Goal: Task Accomplishment & Management: Manage account settings

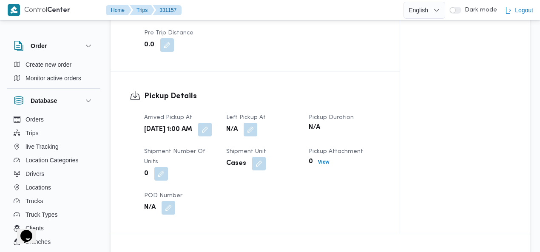
scroll to position [619, 0]
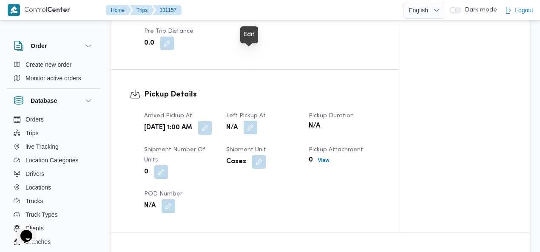
click at [252, 121] on button "button" at bounding box center [251, 128] width 14 height 14
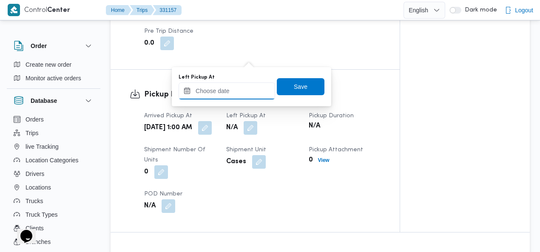
click at [237, 94] on input "Left Pickup At" at bounding box center [227, 91] width 97 height 17
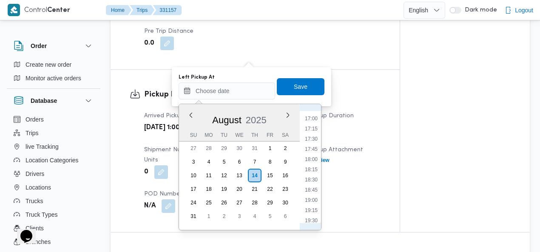
scroll to position [593, 0]
click at [315, 133] on li "15:00" at bounding box center [312, 135] width 20 height 9
type input "14/08/2025 15:00"
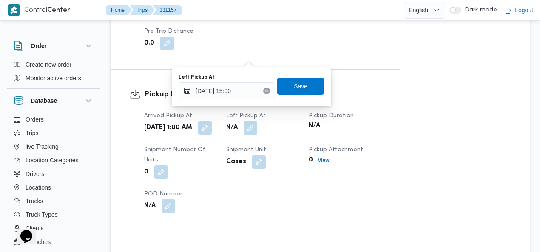
click at [303, 93] on span "Save" at bounding box center [301, 86] width 48 height 17
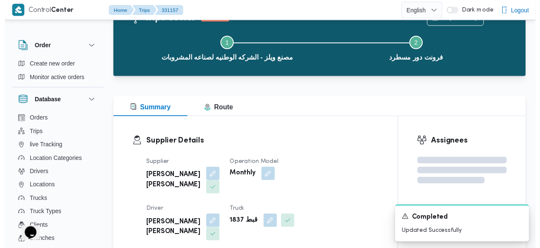
scroll to position [0, 0]
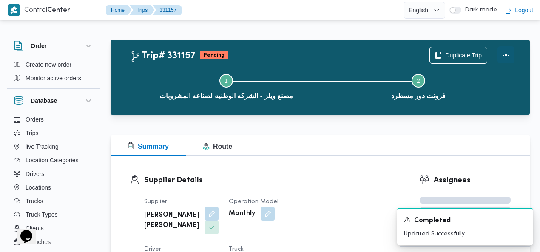
click at [507, 53] on button "Actions" at bounding box center [506, 54] width 17 height 17
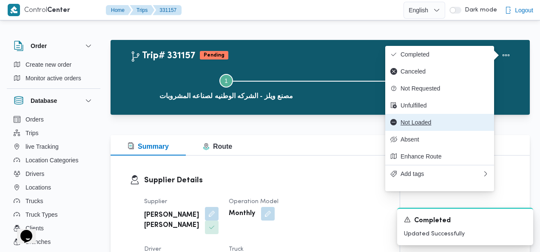
click at [431, 126] on span "Not Loaded" at bounding box center [445, 122] width 88 height 7
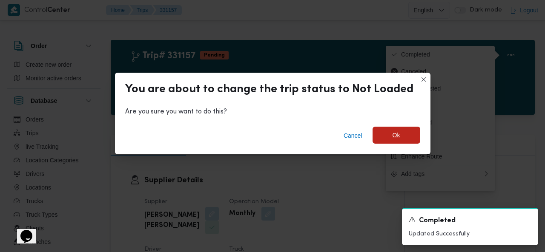
click at [375, 136] on span "Ok" at bounding box center [396, 135] width 48 height 17
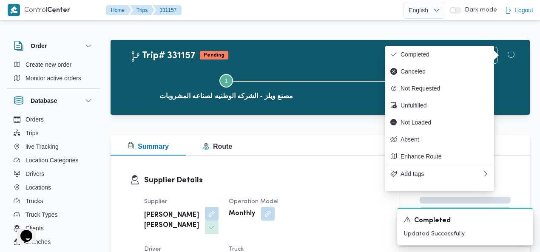
click at [301, 61] on div "Step 1 is incomplete 1 مصنع ويلز - الشركه الوطنيه لصناعه المشروبات Step 2 is in…" at bounding box center [322, 86] width 395 height 54
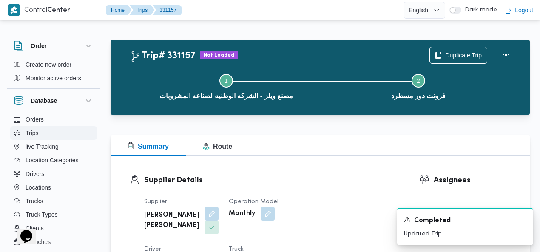
click at [62, 136] on button "Trips" at bounding box center [53, 133] width 87 height 14
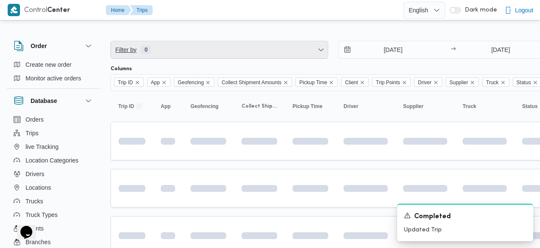
click at [241, 48] on span "Filter by 0" at bounding box center [219, 49] width 217 height 17
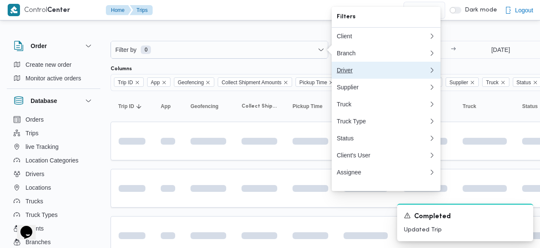
click at [356, 74] on div "Driver" at bounding box center [383, 70] width 92 height 7
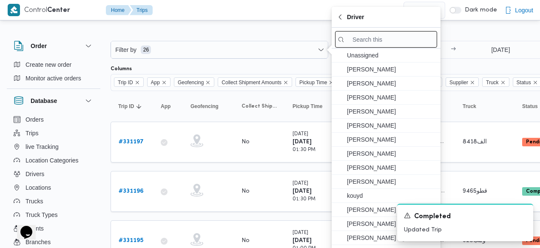
click at [394, 48] on div at bounding box center [386, 38] width 109 height 21
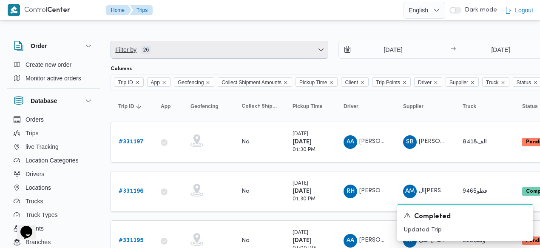
click at [280, 44] on span "Filter by 26" at bounding box center [219, 49] width 217 height 17
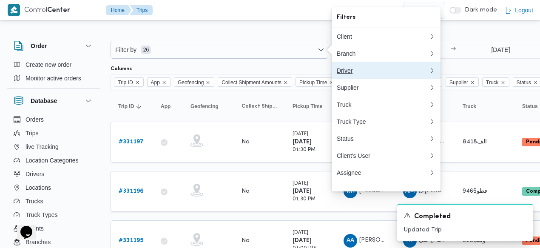
click at [349, 74] on div "Driver" at bounding box center [383, 70] width 92 height 7
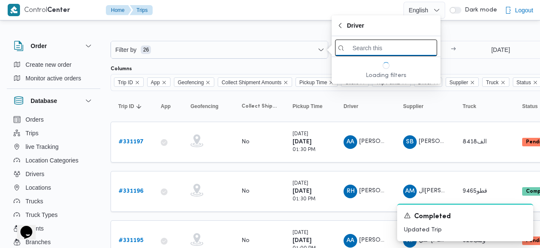
click at [380, 45] on input "search filters" at bounding box center [386, 48] width 102 height 17
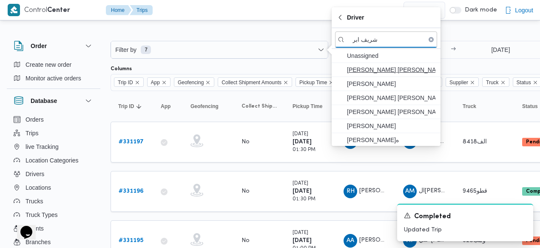
type input "شريف ابر"
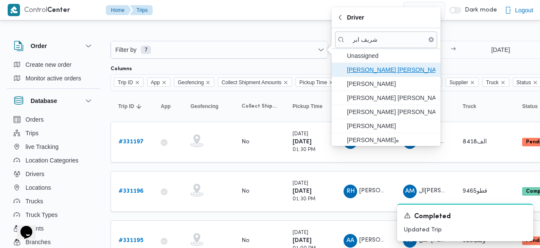
click at [379, 67] on span "شريف ابراهيم عبد المؤمن مصطفي" at bounding box center [391, 70] width 88 height 10
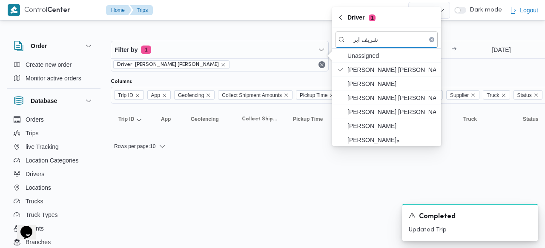
click at [468, 66] on div "7/8/2025 → 14/8/2025" at bounding box center [448, 56] width 218 height 31
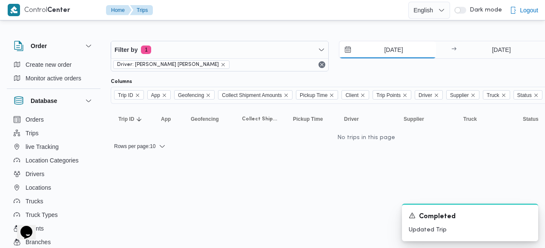
click at [375, 51] on input "7/8/2025" at bounding box center [387, 49] width 97 height 17
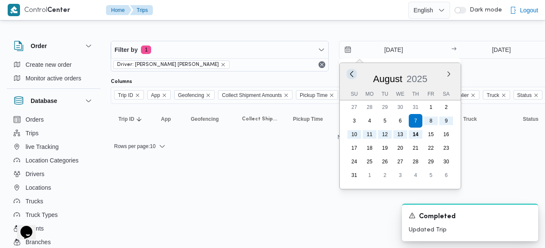
click at [351, 73] on button "Previous Month" at bounding box center [351, 74] width 8 height 8
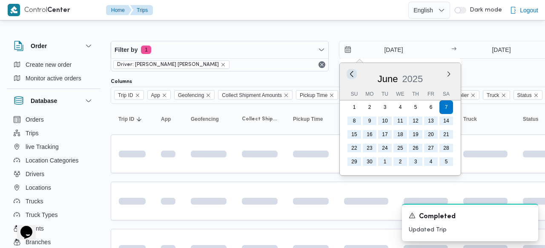
click at [351, 73] on button "Previous Month" at bounding box center [351, 74] width 8 height 8
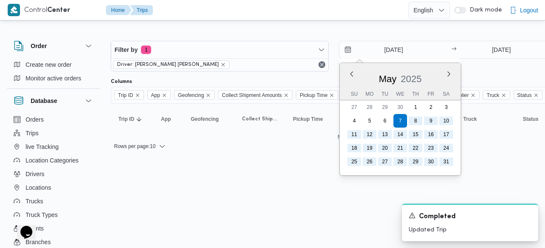
click at [486, 69] on div "7/5/2025 Previous Month Next month May 2025 May 2025 Su Mo Tu We Th Fr Sa 27 28…" at bounding box center [448, 56] width 218 height 31
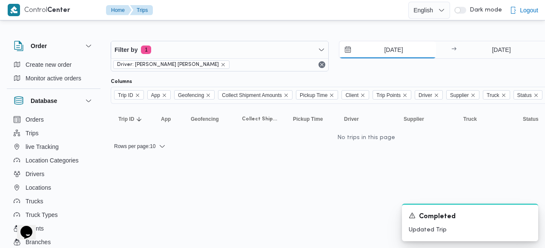
click at [381, 49] on input "7/5/2025" at bounding box center [387, 49] width 97 height 17
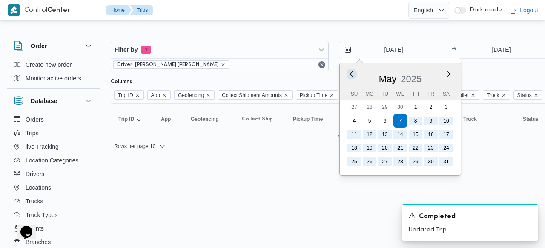
click at [352, 74] on button "Previous Month" at bounding box center [351, 74] width 8 height 8
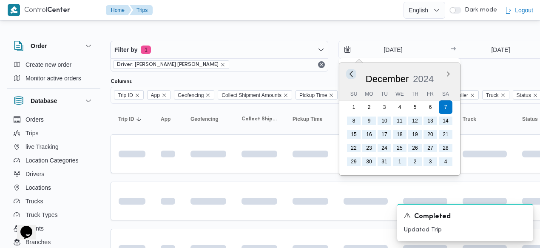
click at [352, 74] on button "Previous Month" at bounding box center [351, 74] width 8 height 8
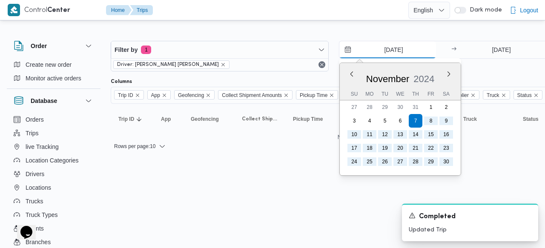
click at [378, 49] on input "7/11/2024" at bounding box center [387, 49] width 97 height 17
click at [351, 72] on button "Previous Month" at bounding box center [351, 74] width 8 height 8
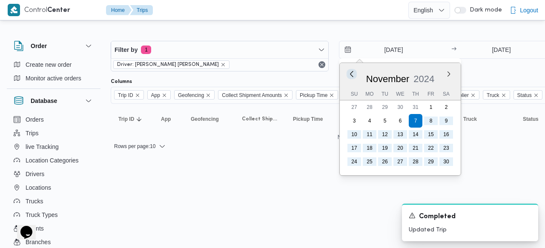
click at [351, 72] on button "Previous Month" at bounding box center [351, 74] width 8 height 8
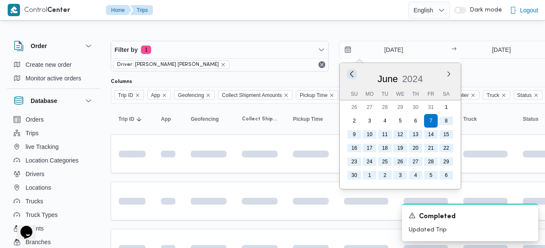
click at [351, 72] on button "Previous Month" at bounding box center [351, 74] width 8 height 8
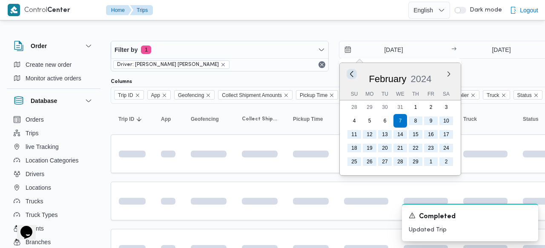
type input "7/2/2024"
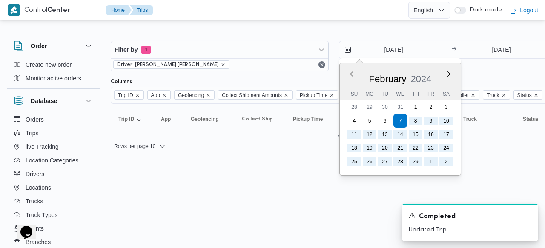
click at [211, 61] on span "Driver: شريف ابراهيم عبد المؤمن مصطفي" at bounding box center [171, 65] width 108 height 8
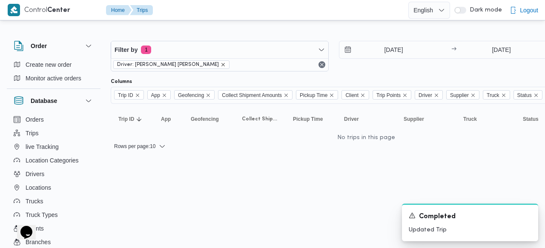
click at [220, 62] on icon "remove selected entity" at bounding box center [222, 64] width 5 height 5
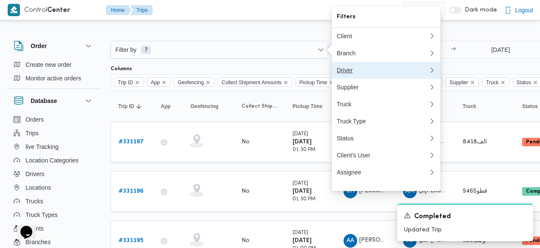
click at [372, 74] on div "Driver" at bounding box center [381, 70] width 88 height 7
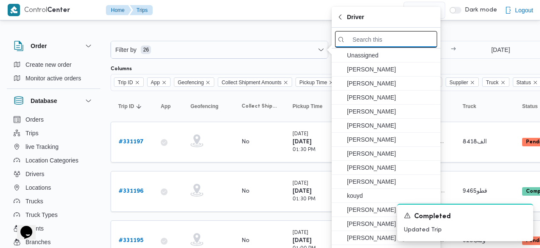
click at [370, 45] on input "search filters" at bounding box center [386, 39] width 102 height 17
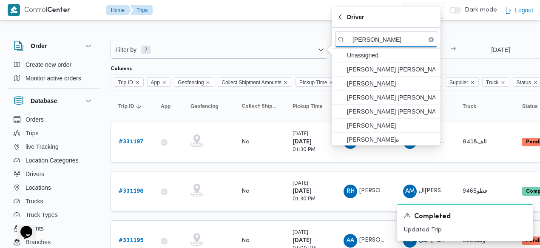
type input "شريف ابرا"
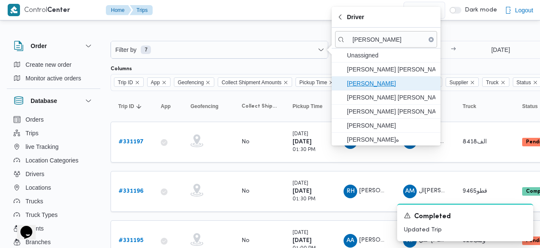
click at [371, 84] on span "شريف ابراهيم عبده ابراهيم" at bounding box center [391, 83] width 88 height 10
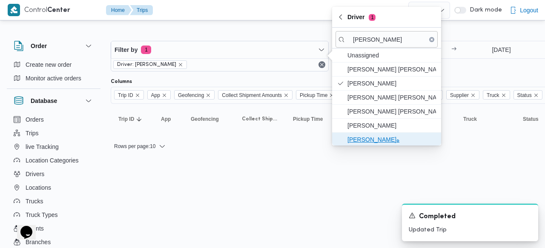
click at [377, 134] on span "[PERSON_NAME]ه" at bounding box center [391, 139] width 88 height 10
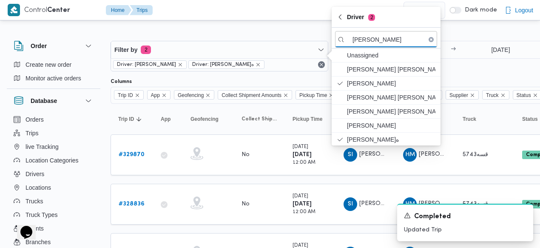
click at [460, 61] on div "7/2/2024 → 14/8/2025" at bounding box center [448, 56] width 218 height 31
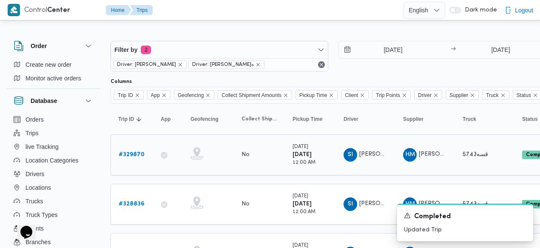
click at [134, 152] on b "# 329870" at bounding box center [132, 155] width 26 height 6
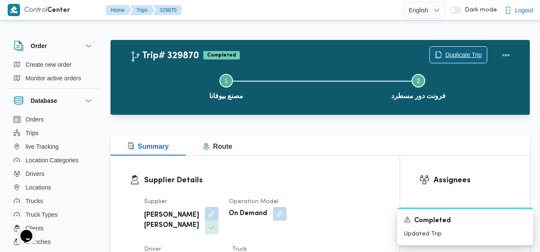
click at [470, 55] on span "Duplicate Trip" at bounding box center [463, 55] width 37 height 10
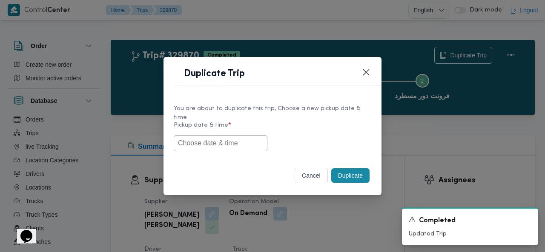
click at [227, 137] on input "text" at bounding box center [221, 143] width 94 height 16
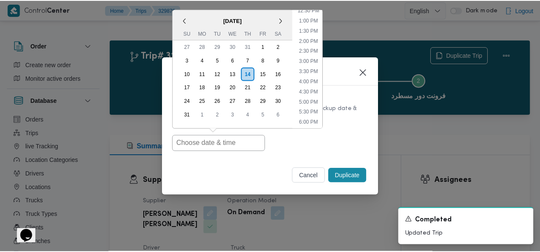
scroll to position [16, 0]
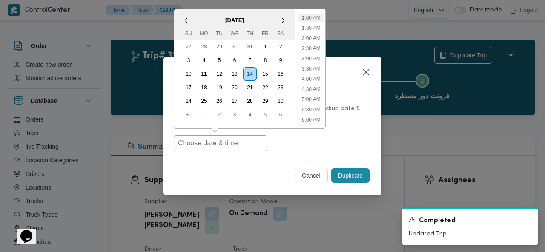
click at [321, 15] on li "1:00 AM" at bounding box center [311, 18] width 26 height 9
type input "14/08/2025 1:00AM"
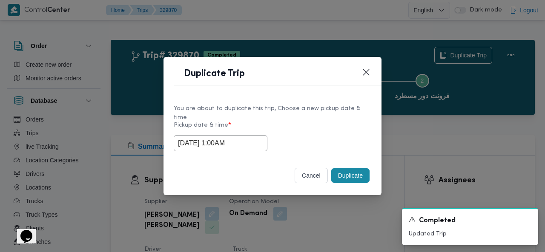
click at [349, 172] on button "Duplicate" at bounding box center [350, 175] width 38 height 14
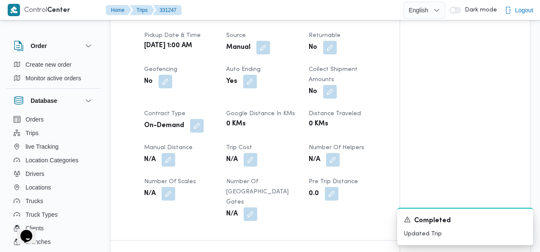
scroll to position [375, 0]
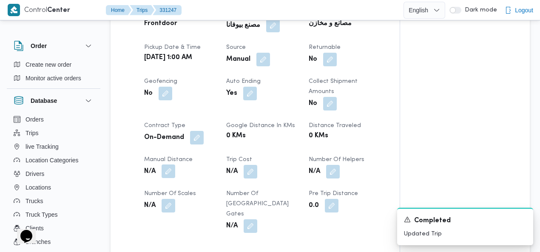
click at [169, 165] on button "button" at bounding box center [169, 172] width 14 height 14
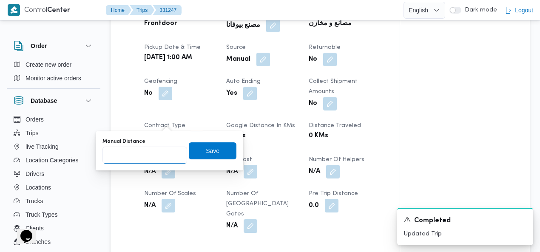
click at [143, 158] on input "Manual Distance" at bounding box center [145, 155] width 85 height 17
type input "115"
click at [202, 145] on span "Save" at bounding box center [213, 150] width 48 height 17
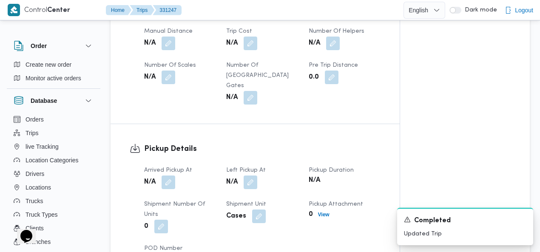
scroll to position [509, 0]
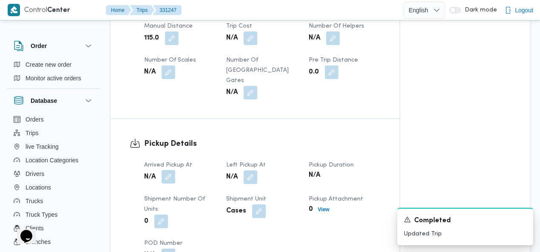
click at [171, 170] on button "button" at bounding box center [169, 177] width 14 height 14
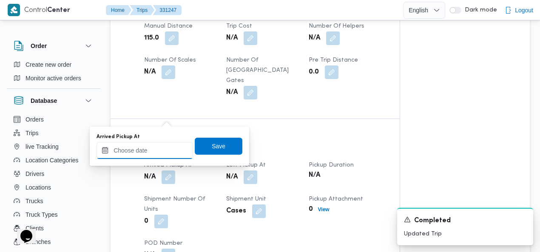
click at [157, 151] on input "Arrived Pickup At" at bounding box center [145, 150] width 97 height 17
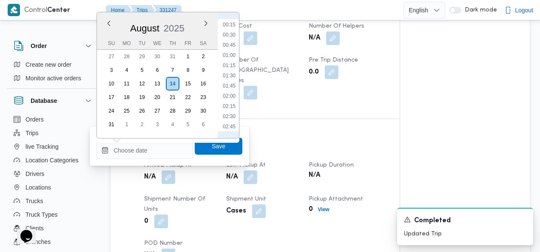
scroll to position [6, 0]
click at [231, 38] on li "00:30" at bounding box center [230, 38] width 20 height 9
type input "14/08/2025 00:30"
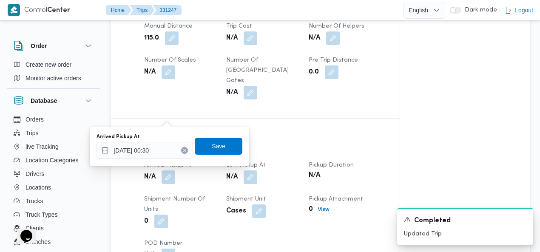
click at [215, 154] on div "Save" at bounding box center [219, 146] width 48 height 17
click at [220, 144] on span "Save" at bounding box center [219, 145] width 48 height 17
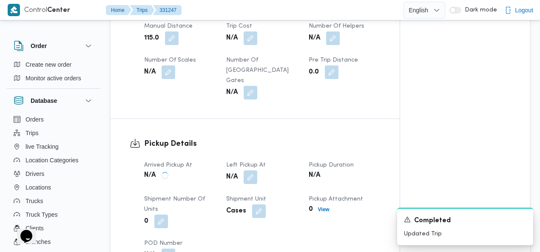
click at [251, 171] on button "button" at bounding box center [251, 178] width 14 height 14
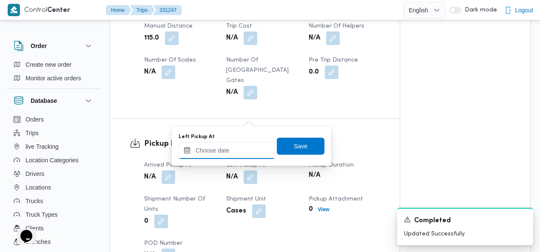
click at [236, 149] on input "Left Pickup At" at bounding box center [227, 150] width 97 height 17
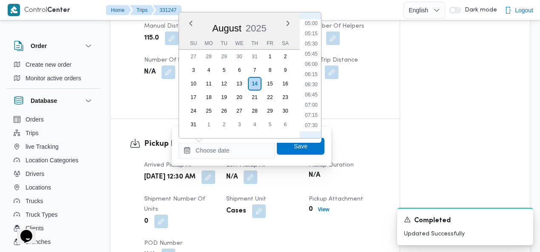
scroll to position [202, 0]
drag, startPoint x: 312, startPoint y: 46, endPoint x: 305, endPoint y: 95, distance: 49.1
click at [312, 47] on li "05:30" at bounding box center [312, 46] width 20 height 9
type input "[DATE] 05:30"
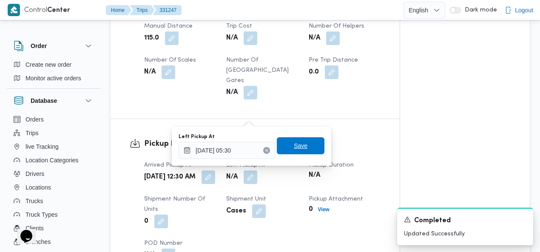
click at [294, 140] on span "Save" at bounding box center [301, 145] width 48 height 17
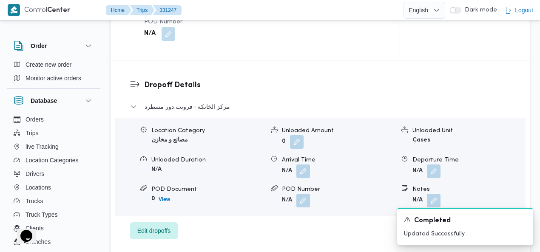
scroll to position [741, 0]
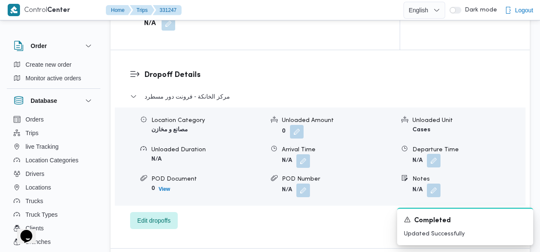
click at [435, 154] on button "button" at bounding box center [434, 161] width 14 height 14
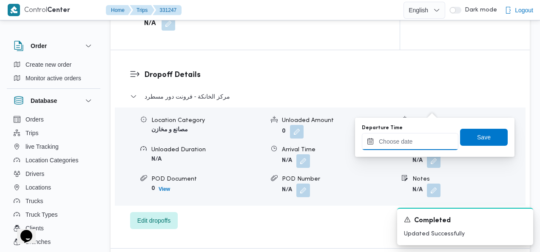
click at [409, 138] on input "Departure Time" at bounding box center [410, 141] width 97 height 17
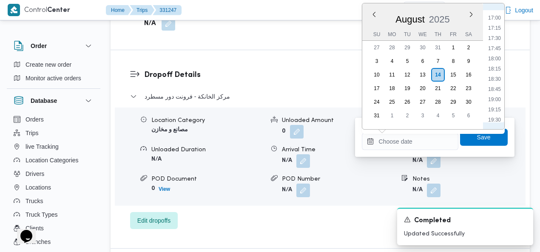
scroll to position [593, 0]
click at [496, 56] on li "15:30" at bounding box center [495, 54] width 20 height 9
type input "14/08/2025 15:30"
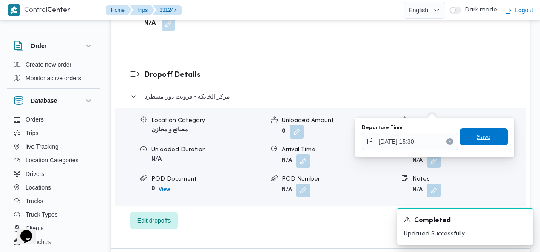
click at [481, 132] on span "Save" at bounding box center [484, 137] width 14 height 10
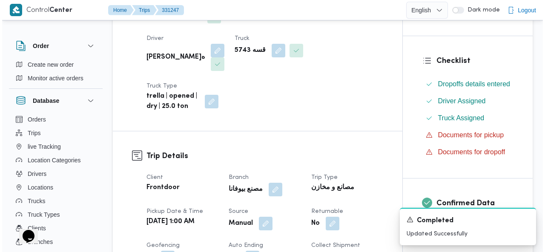
scroll to position [0, 0]
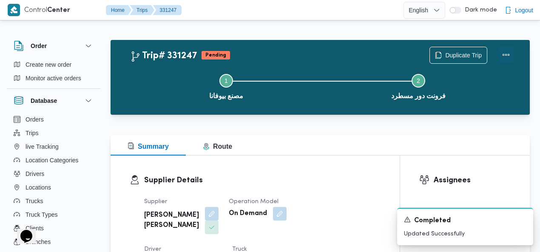
click at [505, 57] on button "Actions" at bounding box center [506, 54] width 17 height 17
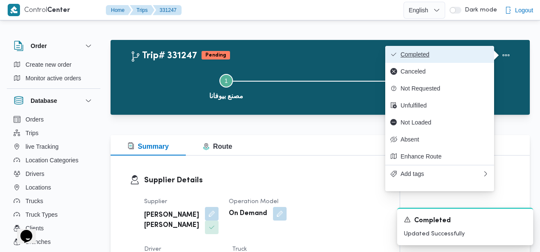
click at [481, 57] on span "Completed" at bounding box center [445, 54] width 88 height 7
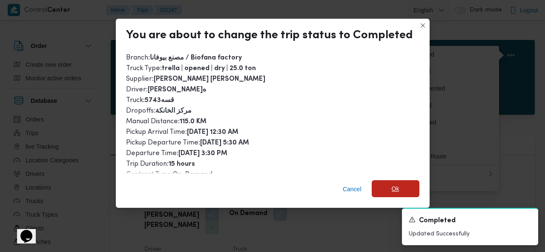
click at [395, 186] on span "Ok" at bounding box center [395, 189] width 8 height 10
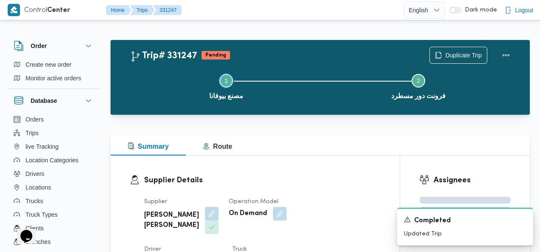
click at [320, 86] on button "Step 1 is incomplete 1 مصنع بيوفانا" at bounding box center [226, 86] width 192 height 44
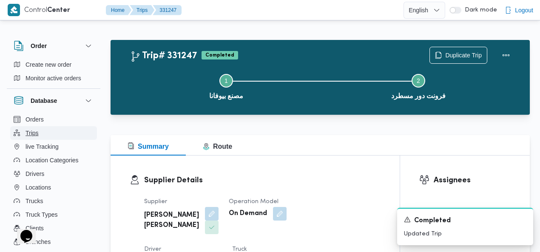
click at [34, 131] on span "Trips" at bounding box center [32, 133] width 13 height 10
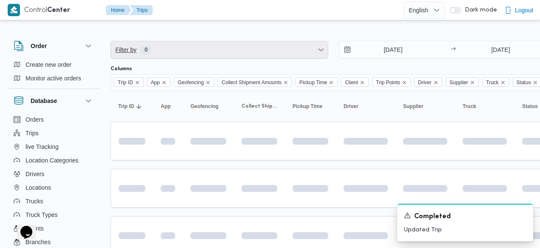
click at [242, 43] on span "Filter by 0" at bounding box center [219, 49] width 217 height 17
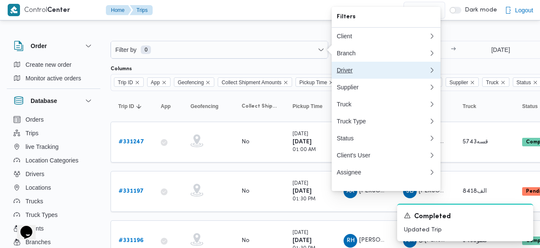
click at [349, 70] on div "Driver" at bounding box center [383, 70] width 92 height 7
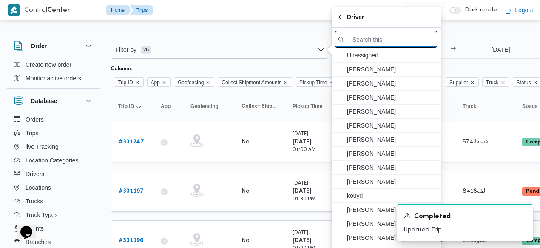
click at [371, 46] on input "search filters" at bounding box center [386, 39] width 102 height 17
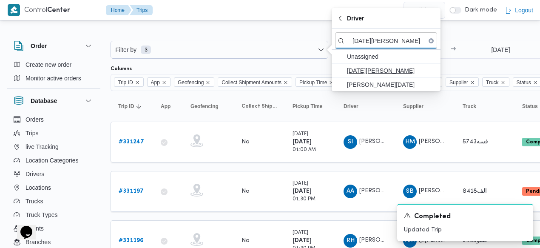
type input "رمضان حاف"
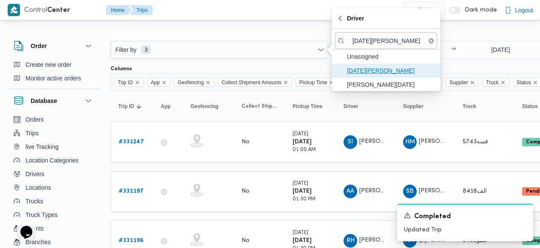
click at [371, 66] on span "[DATE][PERSON_NAME]" at bounding box center [391, 71] width 88 height 10
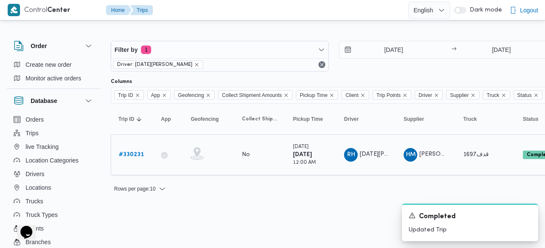
click at [135, 152] on b "# 330231" at bounding box center [131, 155] width 25 height 6
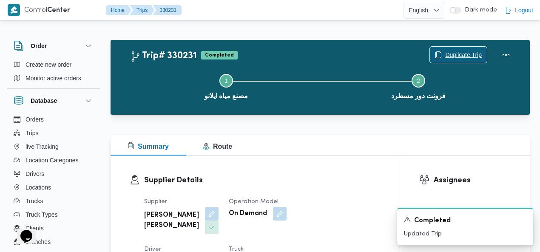
click at [449, 56] on span "Duplicate Trip" at bounding box center [463, 55] width 37 height 10
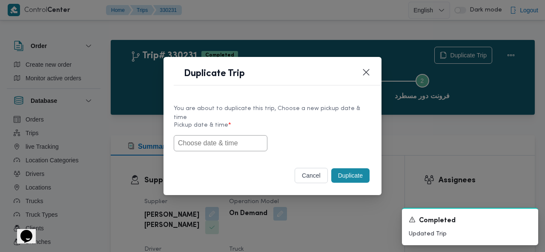
click at [242, 138] on input "text" at bounding box center [221, 143] width 94 height 16
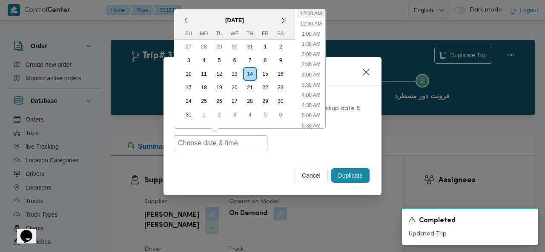
click at [311, 11] on li "12:00 AM" at bounding box center [311, 13] width 29 height 9
type input "[DATE] 12:00AM"
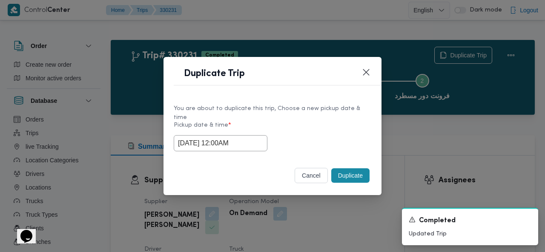
click at [349, 172] on button "Duplicate" at bounding box center [350, 175] width 38 height 14
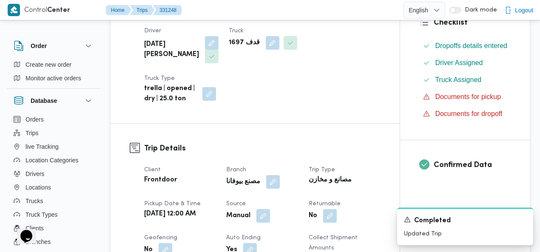
scroll to position [252, 0]
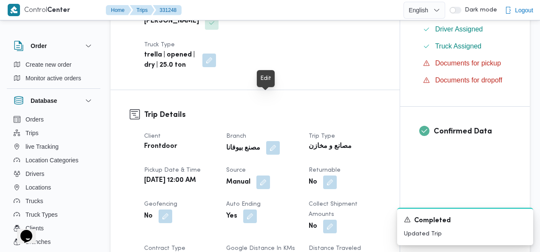
click at [267, 141] on button "button" at bounding box center [273, 148] width 14 height 14
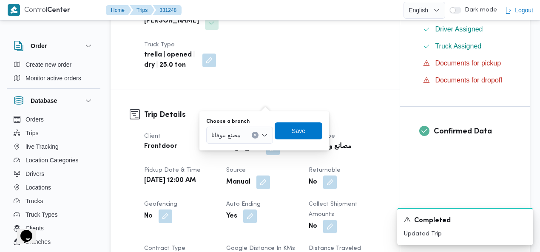
click at [257, 134] on icon "Clear input" at bounding box center [255, 135] width 3 height 3
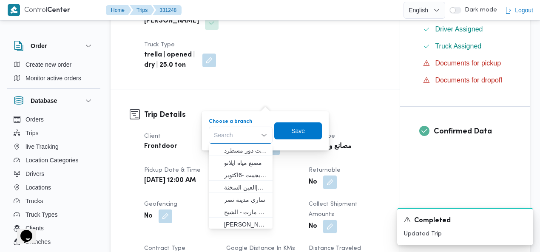
click at [242, 137] on div "Search Combo box. Selected. Combo box input. Search. Type some text or, to disp…" at bounding box center [241, 135] width 64 height 17
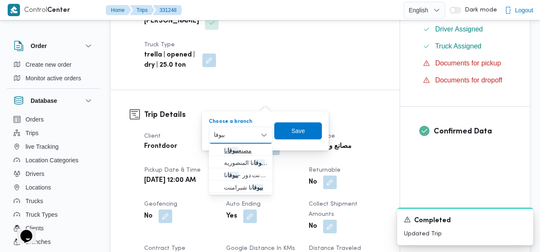
type input "بيوفا"
drag, startPoint x: 242, startPoint y: 148, endPoint x: 263, endPoint y: 143, distance: 22.3
click at [242, 148] on span "مصنع بيوفا نا" at bounding box center [245, 150] width 43 height 10
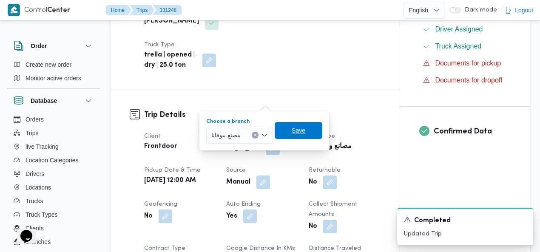
click at [302, 132] on span "Save" at bounding box center [299, 131] width 14 height 10
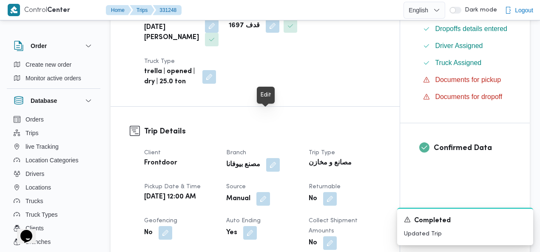
scroll to position [0, 0]
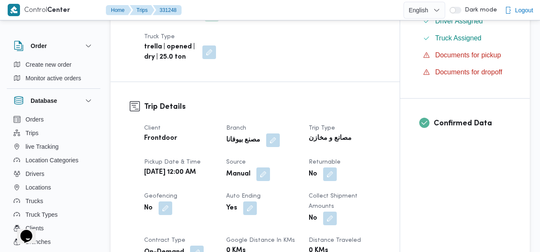
scroll to position [262, 0]
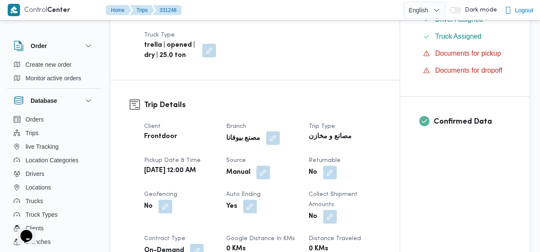
click at [266, 131] on button "button" at bounding box center [273, 138] width 14 height 14
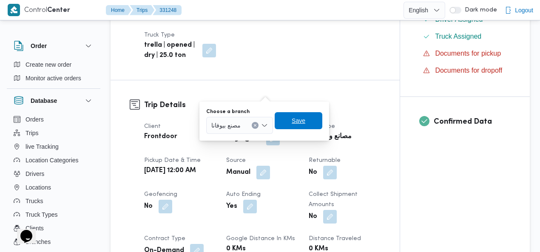
click at [294, 117] on span "Save" at bounding box center [299, 121] width 14 height 10
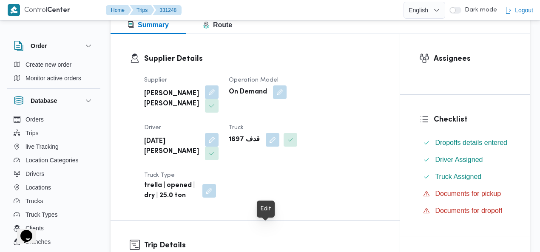
scroll to position [0, 0]
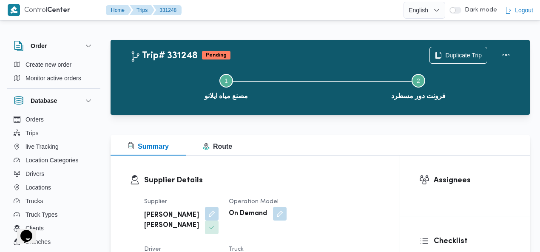
click at [282, 120] on div at bounding box center [320, 120] width 419 height 10
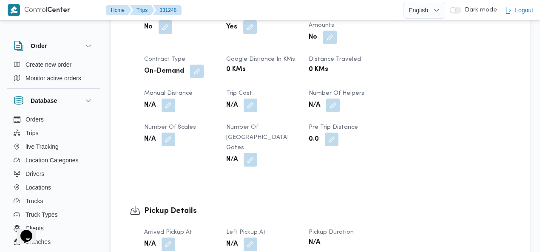
scroll to position [490, 0]
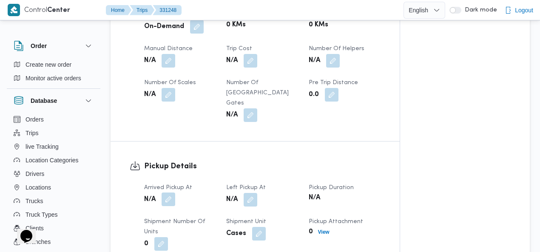
click at [172, 193] on button "button" at bounding box center [169, 200] width 14 height 14
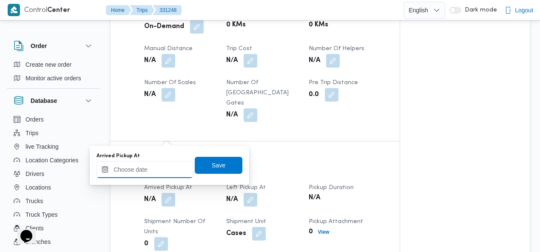
click at [152, 165] on div at bounding box center [145, 169] width 97 height 17
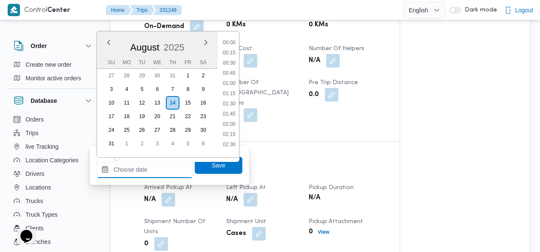
scroll to position [789, 0]
click at [239, 73] on ul "00:00 00:15 00:30 00:45 01:00 01:15 01:30 01:45 02:00 02:15 02:30 02:45 03:00 0…" at bounding box center [230, 94] width 20 height 112
click at [227, 82] on li "01:00" at bounding box center [230, 83] width 20 height 9
type input "14/08/2025 01:00"
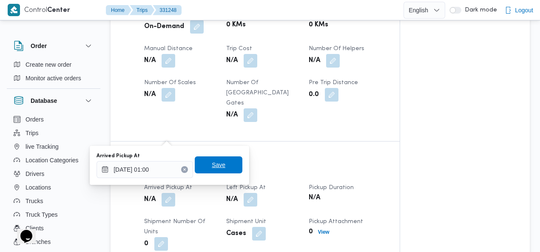
click at [216, 162] on span "Save" at bounding box center [219, 165] width 14 height 10
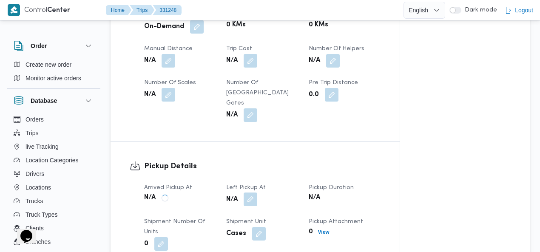
click at [253, 193] on button "button" at bounding box center [251, 200] width 14 height 14
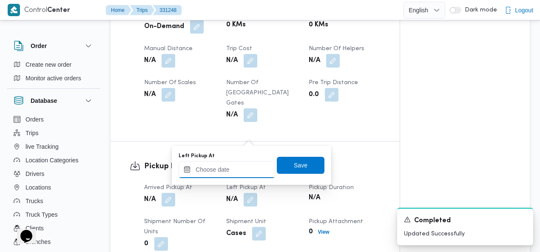
click at [237, 164] on div at bounding box center [227, 169] width 97 height 17
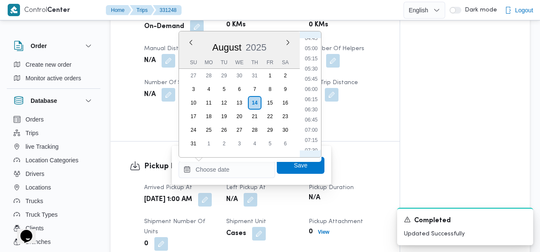
scroll to position [104, 0]
click at [314, 62] on li "03:00" at bounding box center [312, 61] width 20 height 9
type input "14/08/2025 03:00"
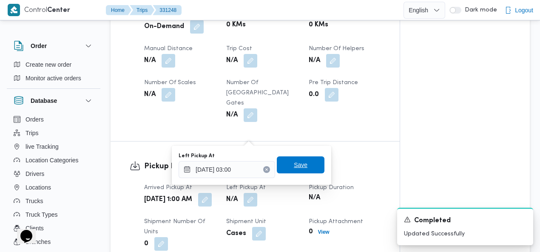
click at [294, 165] on span "Save" at bounding box center [301, 165] width 14 height 10
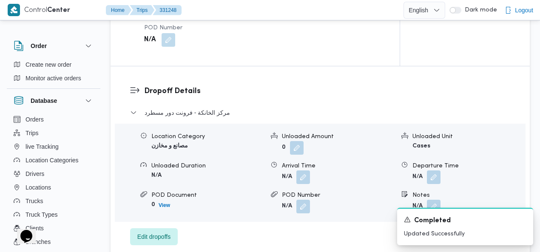
scroll to position [730, 0]
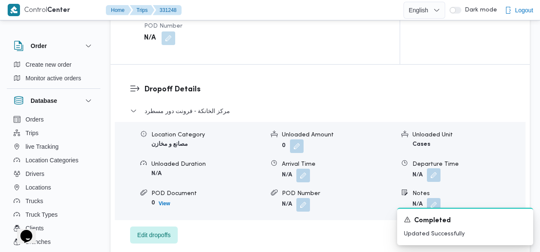
click at [436, 168] on button "button" at bounding box center [434, 175] width 14 height 14
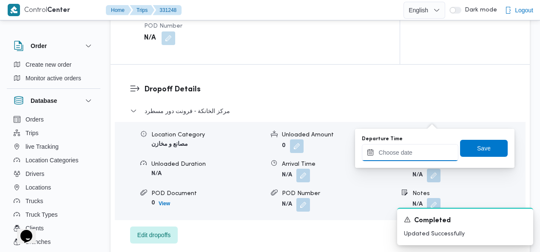
click at [411, 155] on input "Departure Time" at bounding box center [410, 152] width 97 height 17
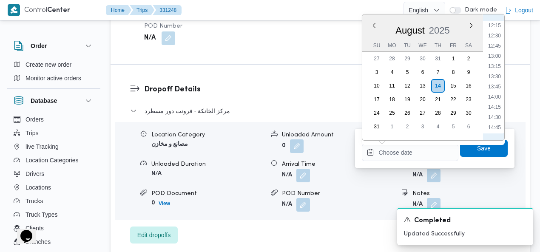
scroll to position [495, 0]
click at [496, 130] on li "14:45" at bounding box center [495, 132] width 20 height 9
type input "14/08/2025 14:45"
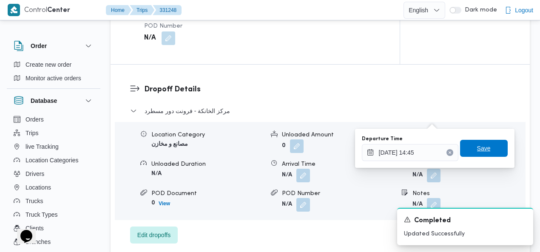
click at [483, 145] on span "Save" at bounding box center [484, 148] width 14 height 10
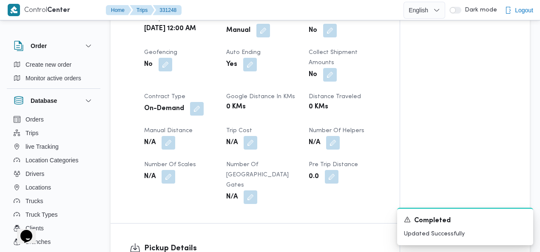
scroll to position [397, 0]
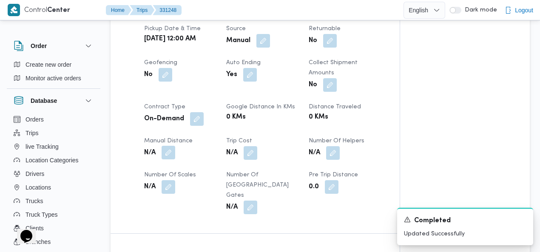
click at [170, 146] on button "button" at bounding box center [169, 153] width 14 height 14
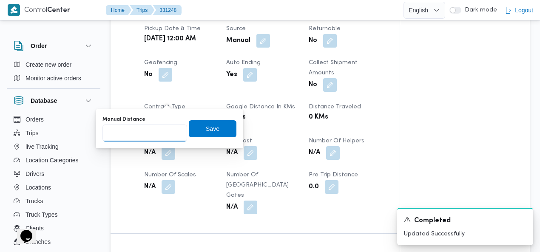
click at [140, 133] on input "Manual Distance" at bounding box center [145, 133] width 85 height 17
type input "115"
click at [195, 126] on span "Save" at bounding box center [213, 128] width 48 height 17
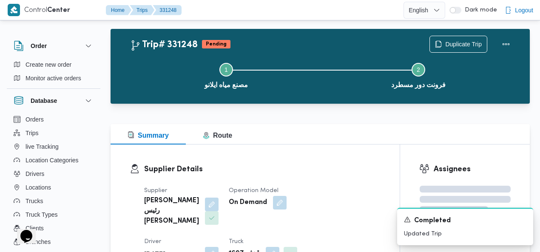
scroll to position [0, 0]
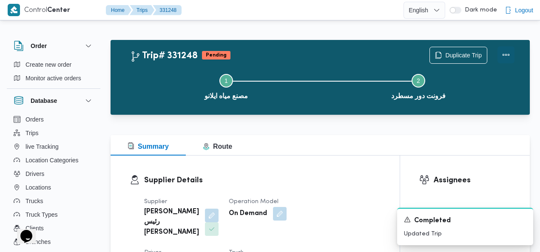
click at [504, 54] on button "Actions" at bounding box center [506, 54] width 17 height 17
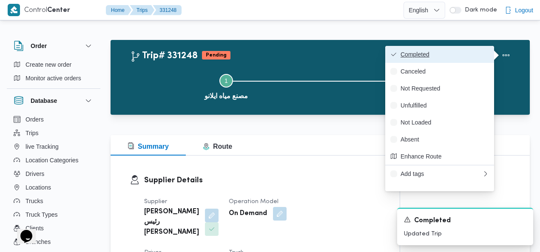
click at [468, 55] on span "Completed" at bounding box center [445, 54] width 88 height 7
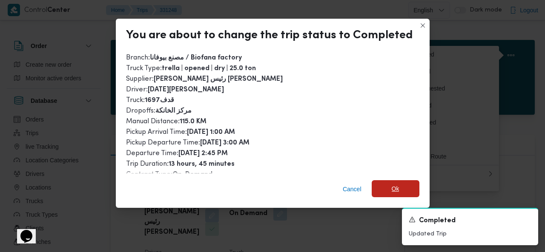
click at [388, 183] on span "Ok" at bounding box center [395, 188] width 48 height 17
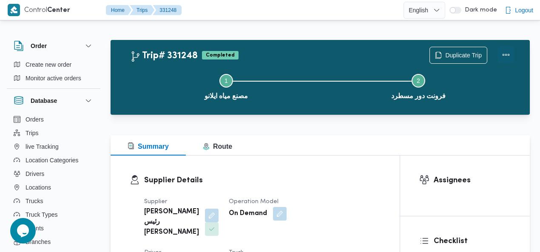
click at [506, 53] on button "Actions" at bounding box center [506, 54] width 17 height 17
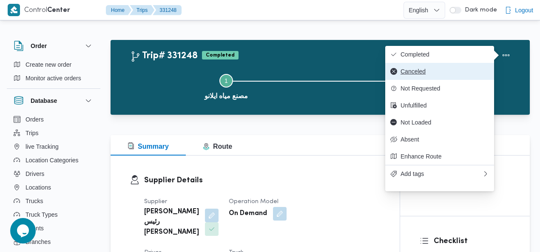
click at [428, 70] on span "Canceled" at bounding box center [445, 71] width 88 height 7
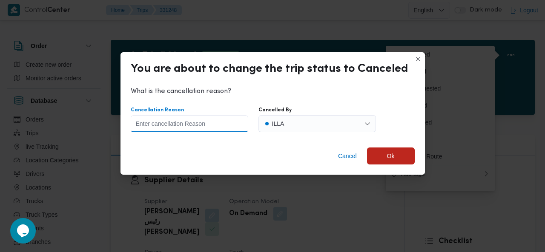
click at [206, 126] on input "Cancellation Reason" at bounding box center [189, 123] width 117 height 17
type input "wrong data"
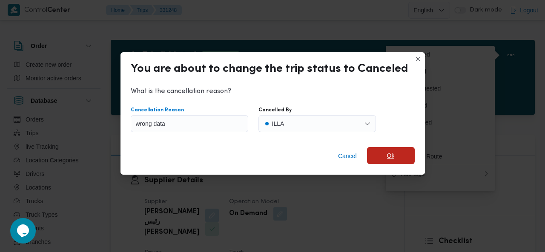
click at [384, 155] on span "Ok" at bounding box center [391, 155] width 48 height 17
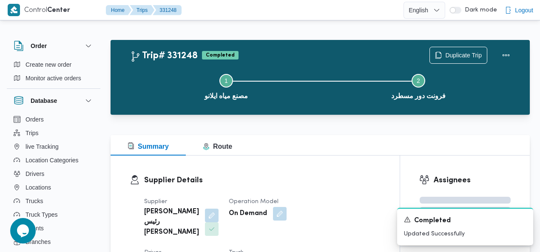
click at [335, 127] on div at bounding box center [320, 130] width 419 height 10
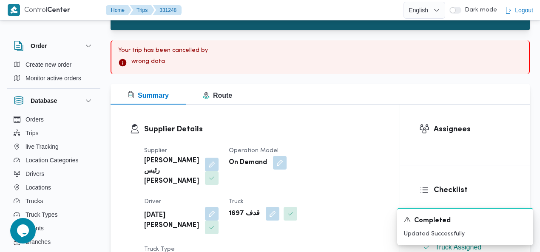
scroll to position [85, 0]
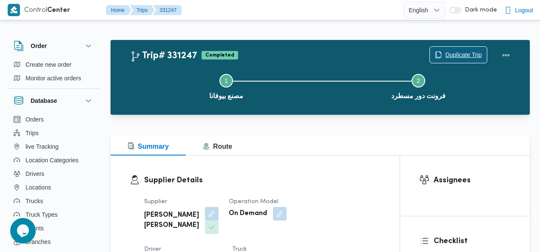
click at [468, 49] on span "Duplicate Trip" at bounding box center [458, 55] width 57 height 16
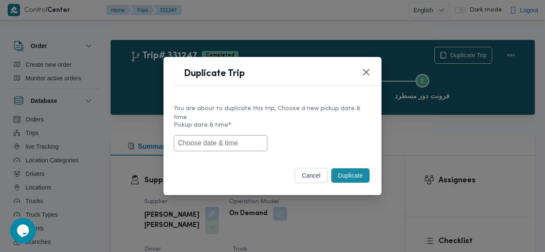
click at [234, 138] on input "text" at bounding box center [221, 143] width 94 height 16
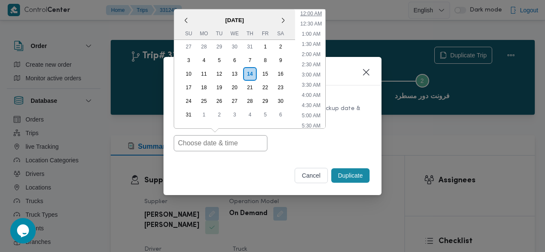
drag, startPoint x: 313, startPoint y: 9, endPoint x: 322, endPoint y: 51, distance: 43.8
click at [313, 9] on li "12:00 AM" at bounding box center [311, 13] width 29 height 9
type input "[DATE] 12:00AM"
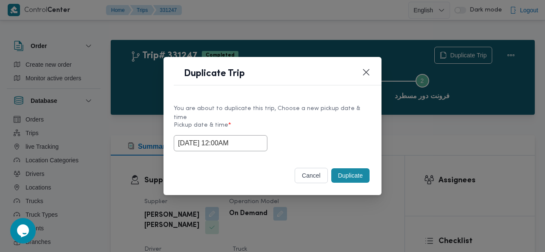
click at [351, 171] on button "Duplicate" at bounding box center [350, 175] width 38 height 14
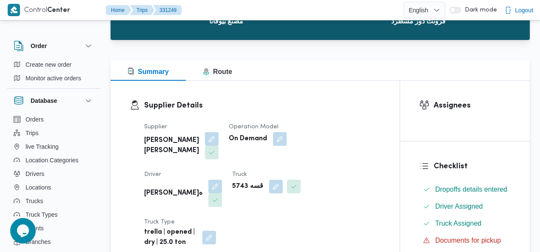
scroll to position [51, 0]
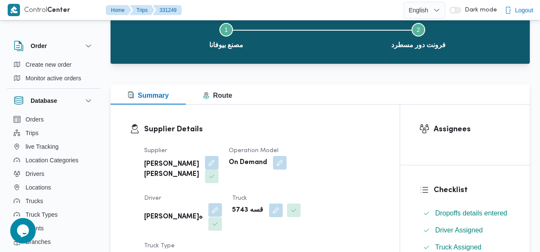
click at [222, 203] on button "button" at bounding box center [215, 210] width 14 height 14
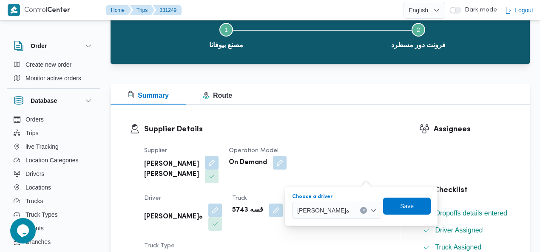
click at [368, 211] on button "Clear input" at bounding box center [364, 210] width 7 height 7
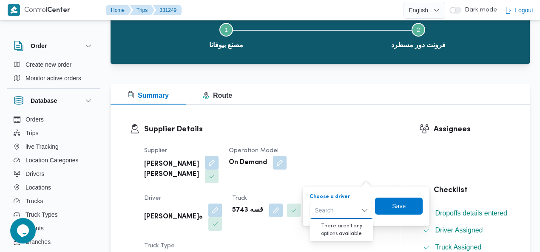
click at [353, 205] on div "Search Combo box. Selected. Combo box input. Search. Type some text or, to disp…" at bounding box center [342, 210] width 64 height 17
click at [324, 210] on input "خافظ" at bounding box center [322, 210] width 14 height 10
type input "حافظ"
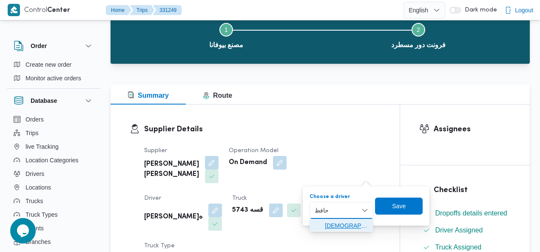
click at [331, 227] on span "[DATE][PERSON_NAME]" at bounding box center [346, 226] width 43 height 10
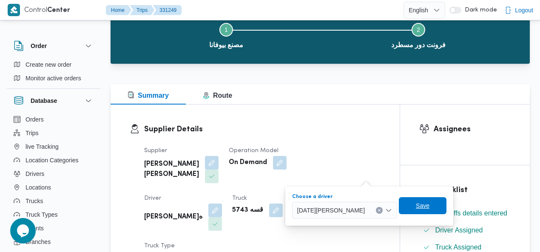
click at [416, 205] on span "Save" at bounding box center [423, 206] width 14 height 10
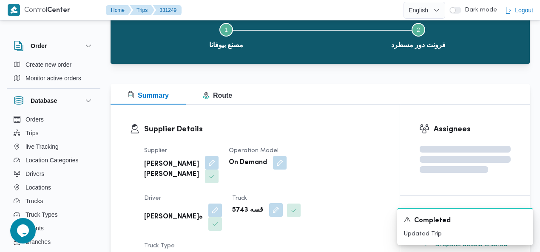
click at [269, 210] on button "button" at bounding box center [276, 210] width 14 height 14
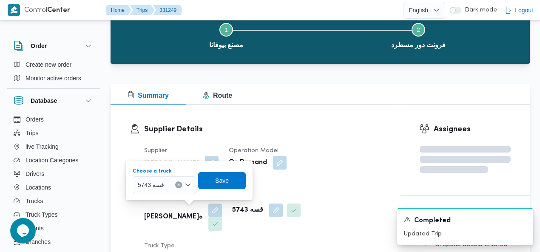
click at [180, 185] on button "Clear input" at bounding box center [178, 185] width 7 height 7
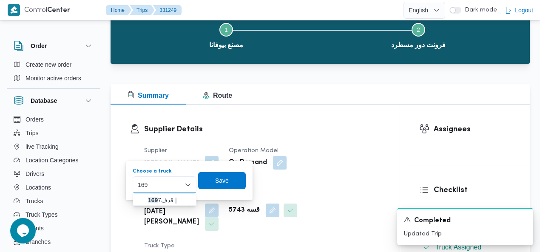
type input "169"
click at [154, 199] on mark "169" at bounding box center [153, 200] width 10 height 7
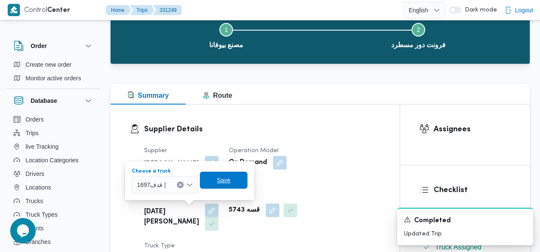
click at [222, 180] on span "Save" at bounding box center [224, 180] width 14 height 10
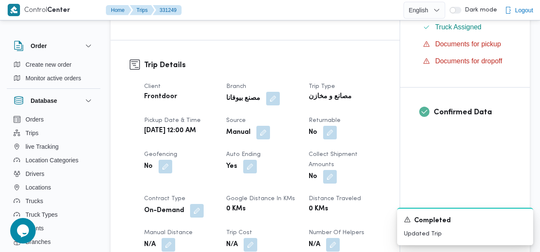
scroll to position [313, 0]
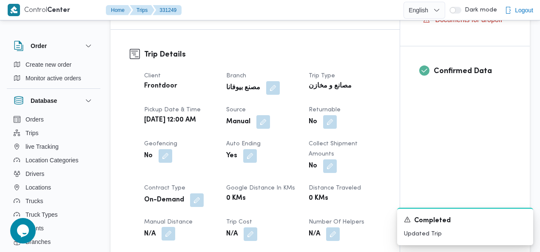
click at [175, 227] on button "button" at bounding box center [169, 234] width 14 height 14
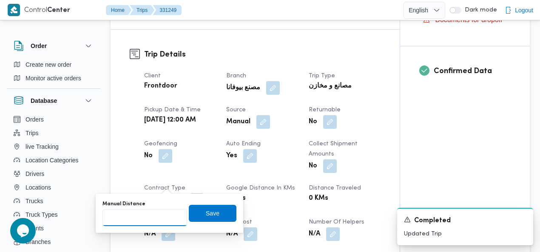
click at [135, 223] on input "Manual Distance" at bounding box center [145, 217] width 85 height 17
type input "115"
click at [210, 207] on span "Save" at bounding box center [213, 213] width 48 height 17
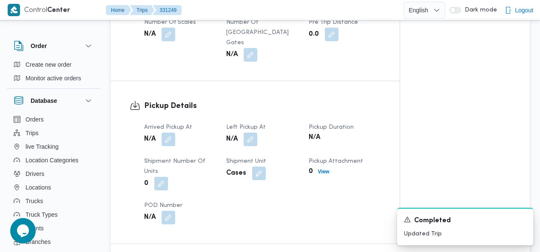
scroll to position [520, 0]
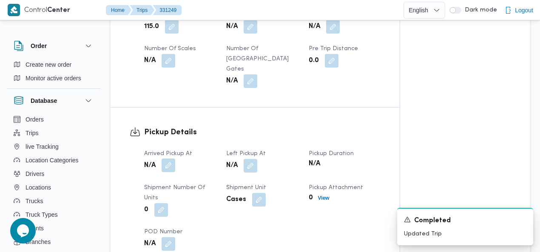
click at [170, 159] on button "button" at bounding box center [169, 166] width 14 height 14
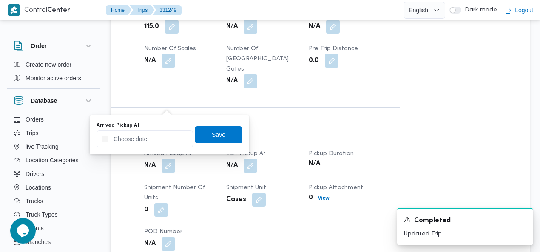
click at [143, 134] on input "Arrived Pickup At" at bounding box center [145, 139] width 97 height 17
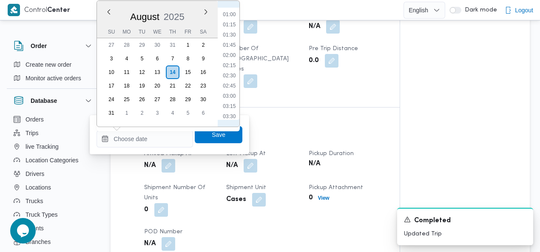
scroll to position [0, 0]
click at [231, 15] on li "00:00" at bounding box center [230, 12] width 20 height 9
type input "[DATE] 00:00"
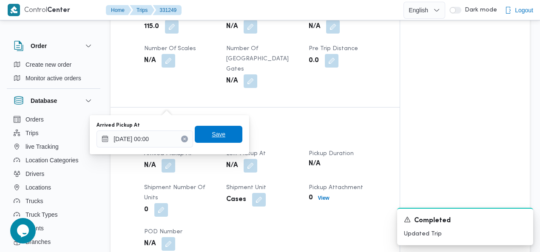
click at [217, 137] on span "Save" at bounding box center [219, 134] width 14 height 10
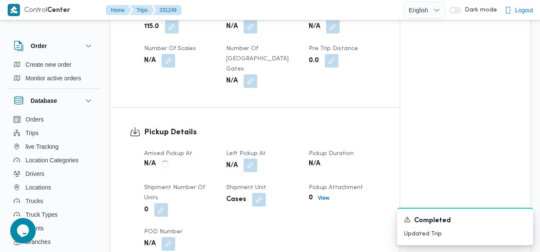
click at [256, 159] on button "button" at bounding box center [251, 166] width 14 height 14
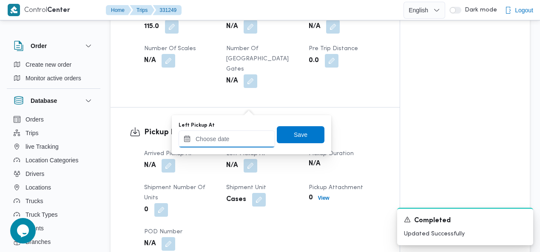
click at [240, 142] on input "Left Pickup At" at bounding box center [227, 139] width 97 height 17
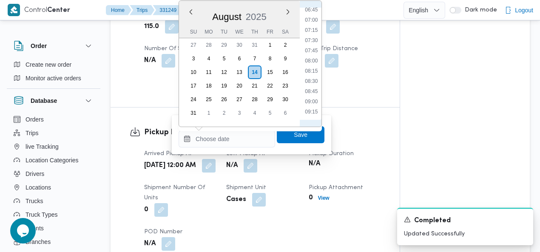
scroll to position [213, 0]
click at [314, 24] on li "05:30" at bounding box center [312, 24] width 20 height 9
type input "[DATE] 05:30"
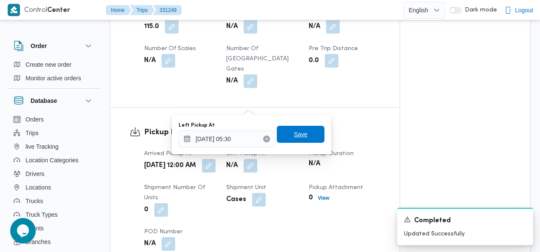
click at [295, 135] on span "Save" at bounding box center [301, 134] width 14 height 10
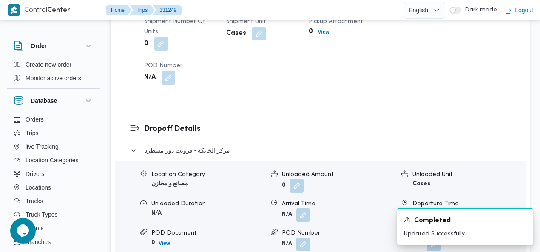
scroll to position [719, 0]
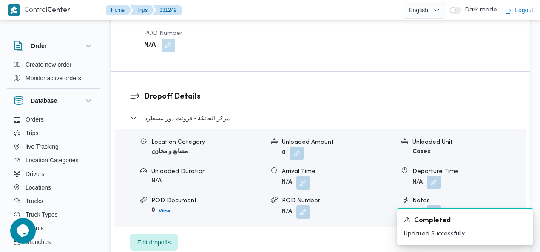
click at [432, 176] on button "button" at bounding box center [434, 183] width 14 height 14
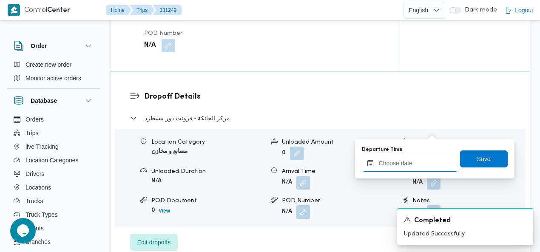
click at [396, 164] on input "Departure Time" at bounding box center [410, 163] width 97 height 17
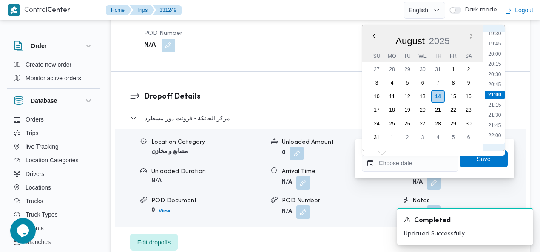
scroll to position [603, 0]
click at [499, 95] on li "16:15" at bounding box center [495, 96] width 20 height 9
type input "[DATE] 16:15"
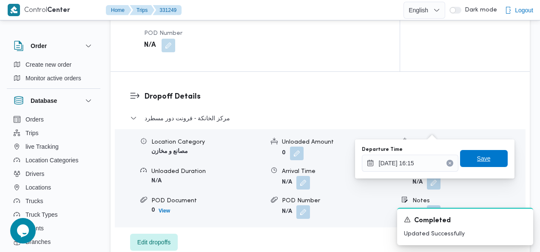
click at [481, 157] on span "Save" at bounding box center [484, 159] width 14 height 10
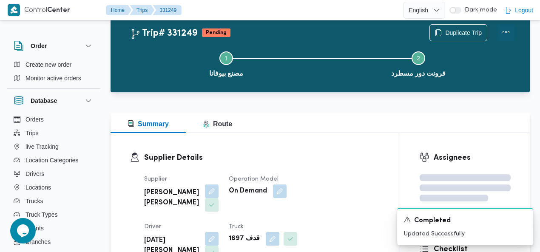
scroll to position [0, 0]
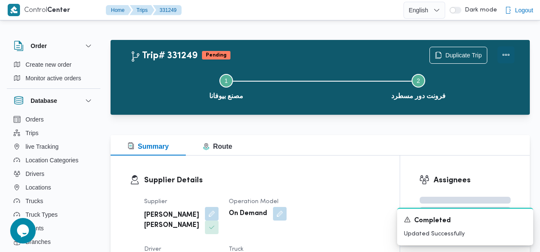
click at [507, 57] on button "Actions" at bounding box center [506, 54] width 17 height 17
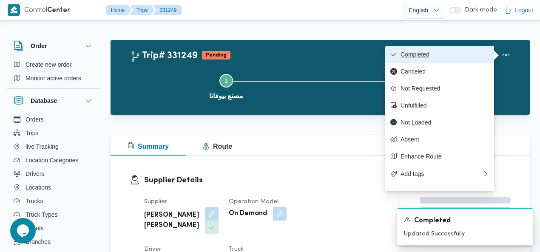
click at [484, 53] on span "Completed" at bounding box center [445, 54] width 88 height 7
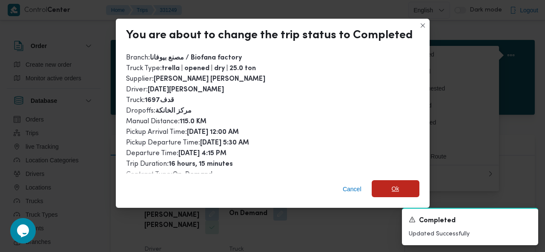
click at [395, 192] on span "Ok" at bounding box center [395, 189] width 8 height 10
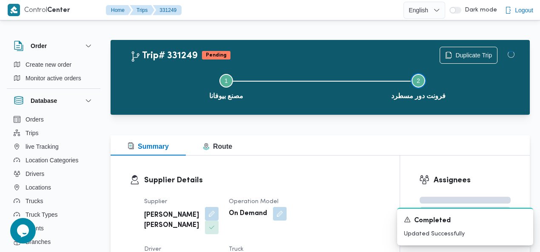
click at [365, 67] on button "Step 2 is incomplete 2 فرونت دور مسطرد" at bounding box center [418, 86] width 192 height 44
